Goal: Information Seeking & Learning: Learn about a topic

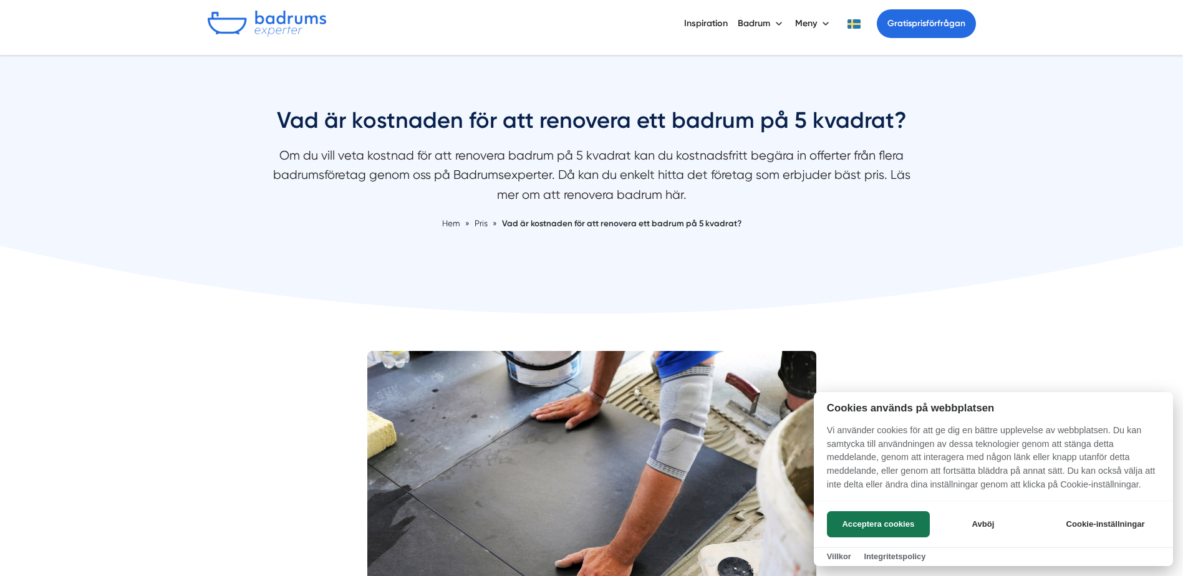
scroll to position [187, 0]
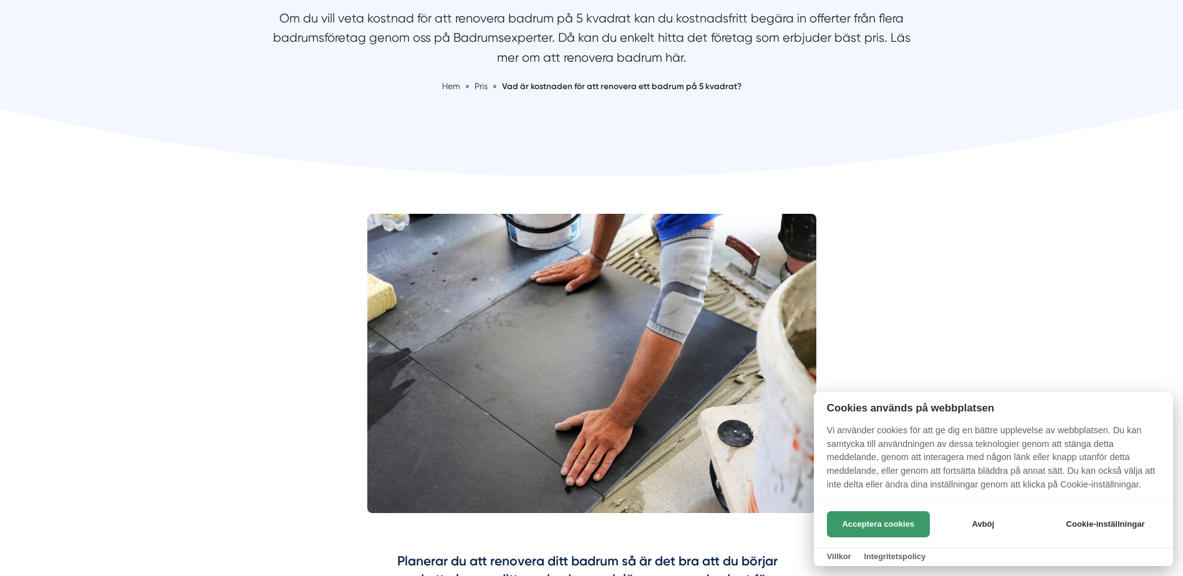
click at [896, 522] on button "Acceptera cookies" at bounding box center [878, 524] width 103 height 26
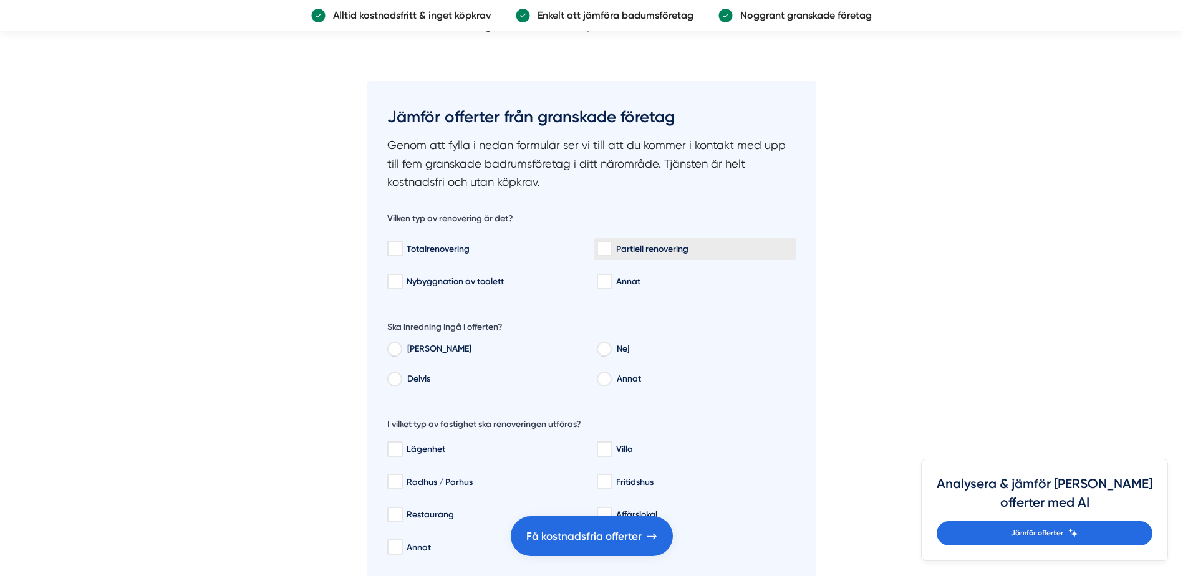
scroll to position [2370, 0]
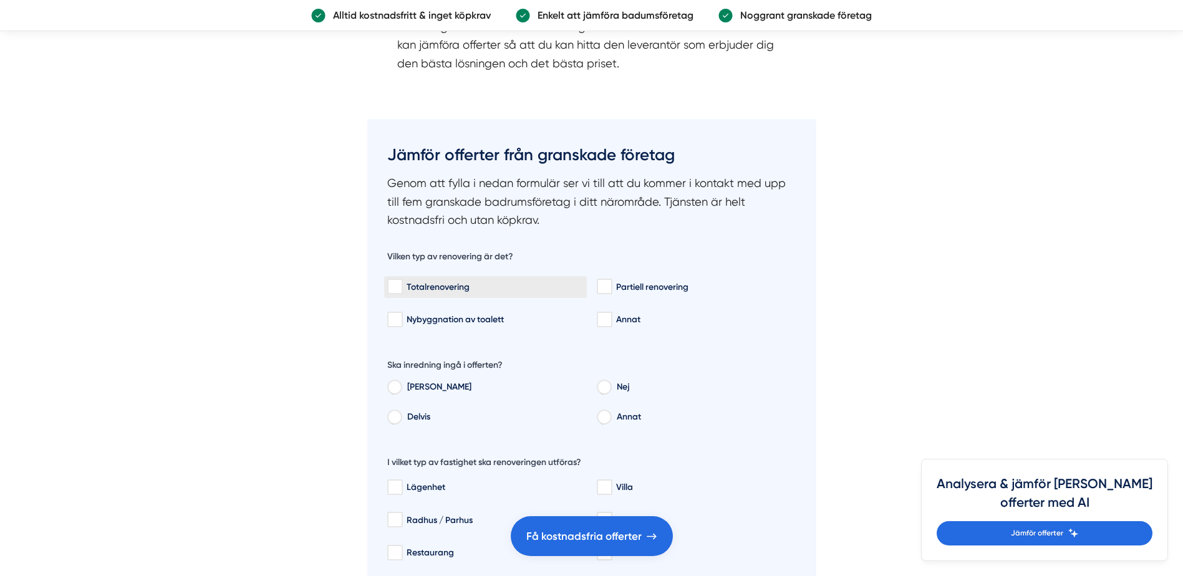
click at [399, 281] on input "Totalrenovering" at bounding box center [394, 287] width 14 height 12
checkbox input "true"
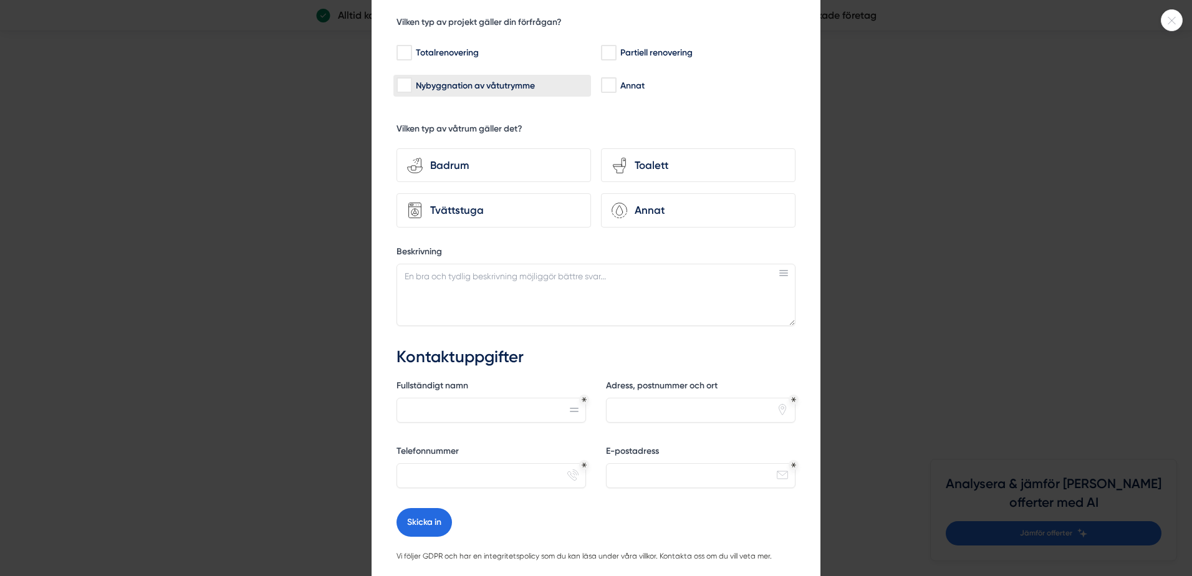
scroll to position [0, 0]
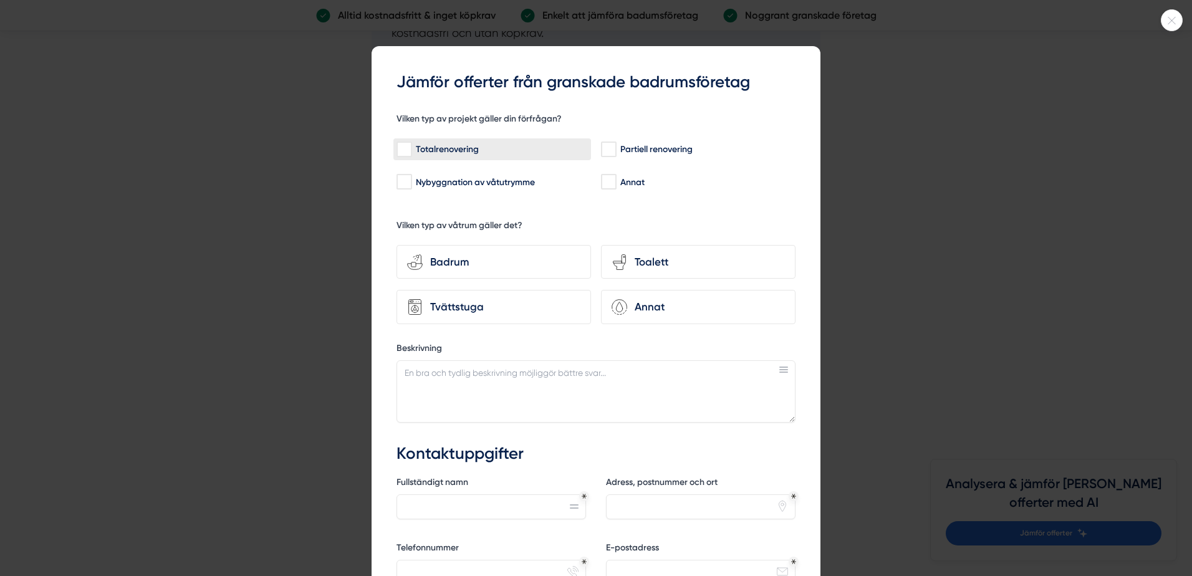
click at [402, 145] on input "Totalrenovering" at bounding box center [404, 149] width 14 height 12
checkbox input "true"
click at [515, 264] on div "Badrum" at bounding box center [502, 262] width 158 height 17
click at [0, 0] on input "bathroom-tub-towel Badrum" at bounding box center [0, 0] width 0 height 0
click at [1181, 9] on div at bounding box center [596, 288] width 1192 height 576
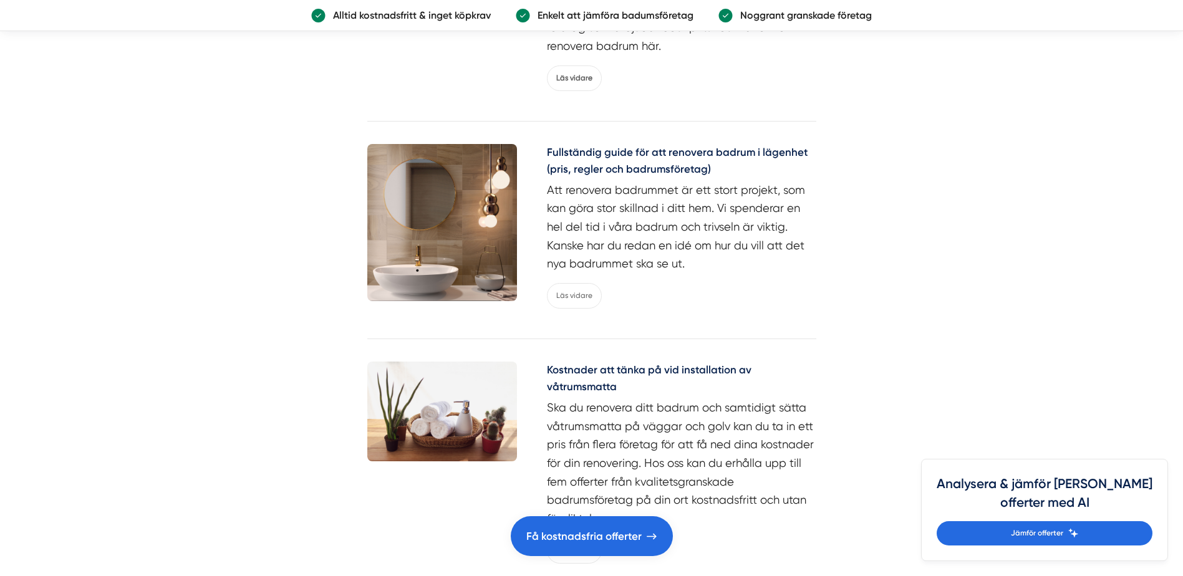
scroll to position [3867, 0]
